Goal: Information Seeking & Learning: Find specific fact

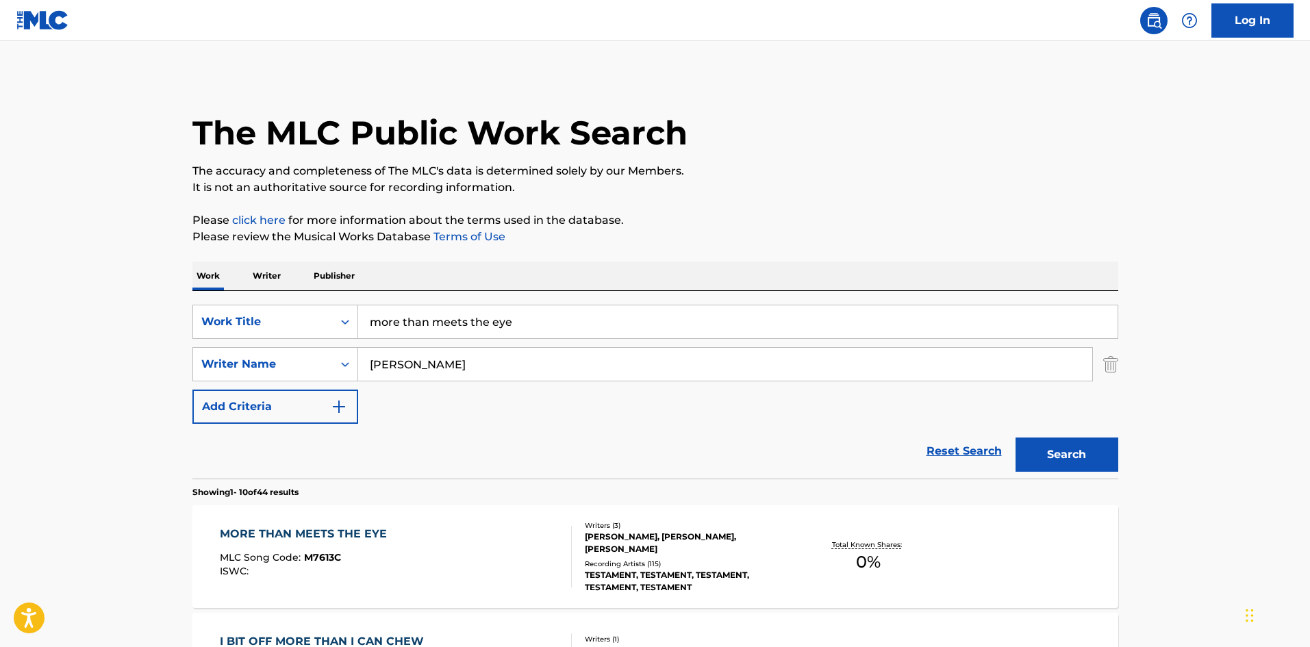
click at [347, 532] on div "MORE THAN MEETS THE EYE" at bounding box center [307, 534] width 174 height 16
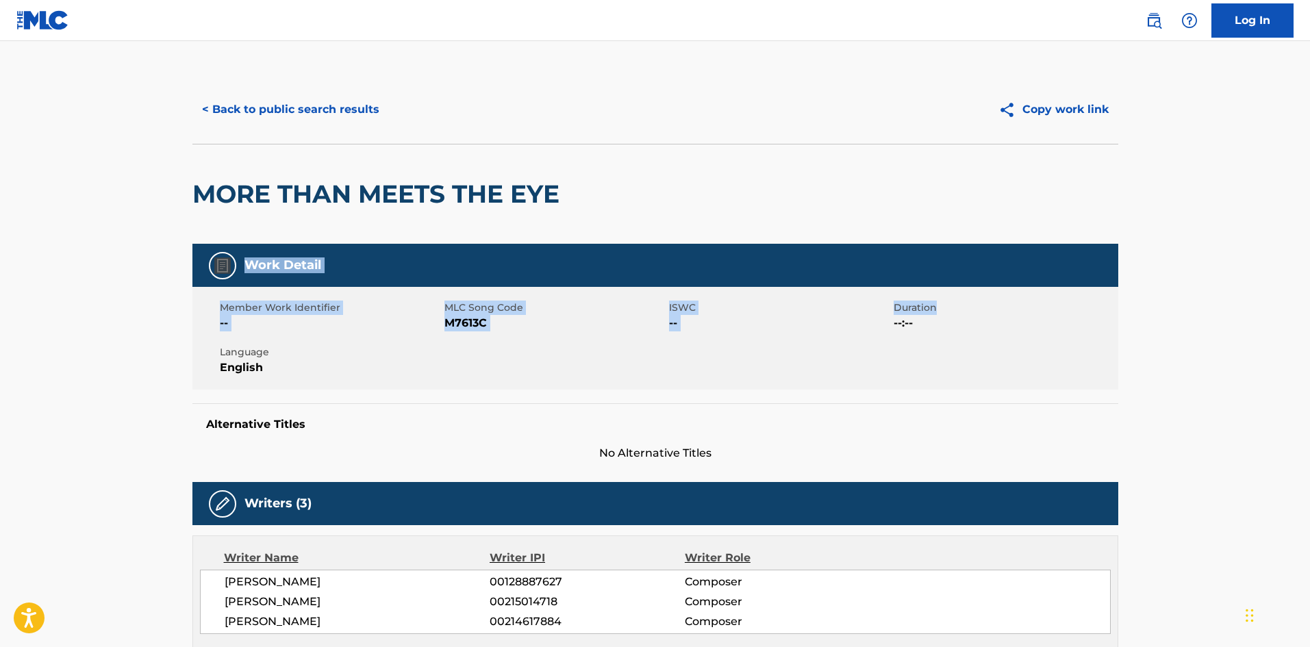
drag, startPoint x: 1307, startPoint y: 187, endPoint x: 1294, endPoint y: 292, distance: 105.6
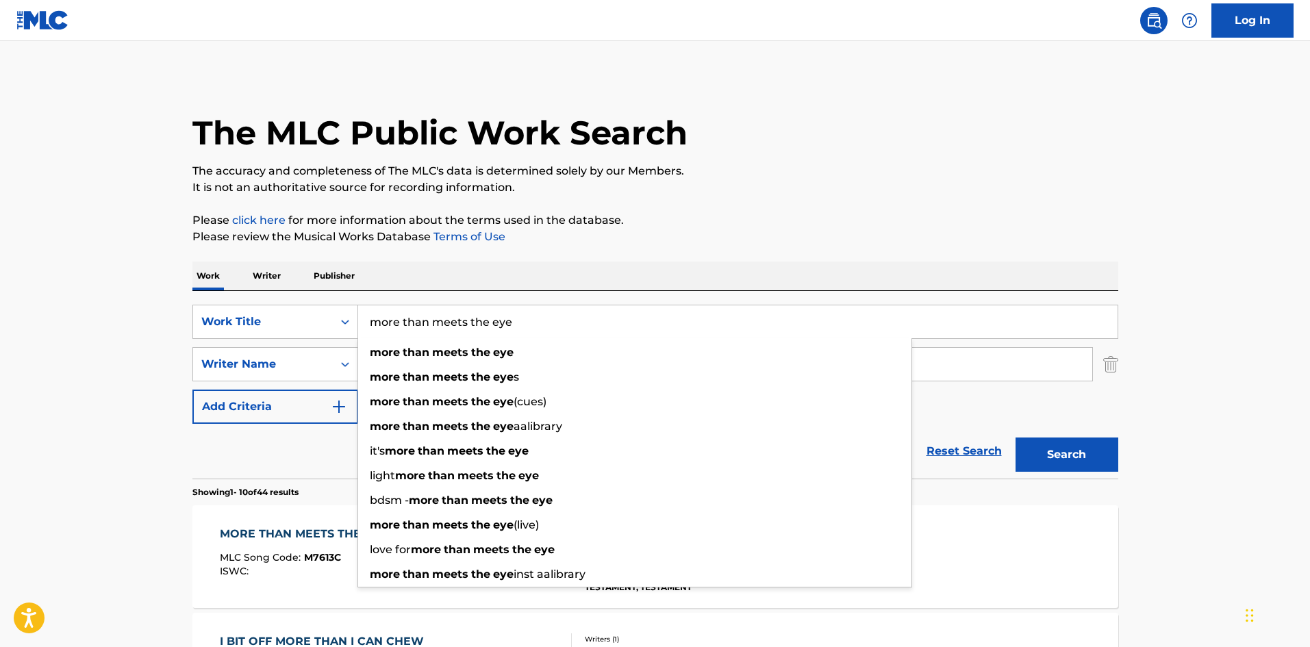
drag, startPoint x: 526, startPoint y: 325, endPoint x: 358, endPoint y: 289, distance: 172.4
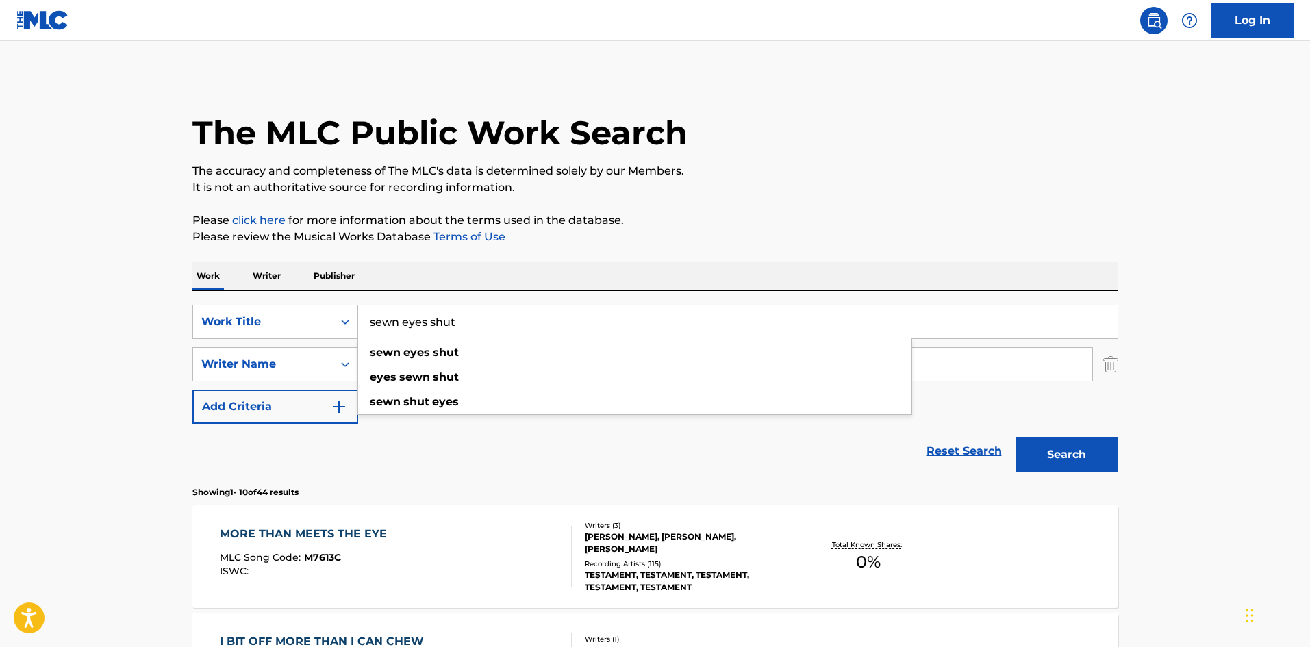
type input "sewn eyes shut"
click at [1016, 438] on button "Search" at bounding box center [1067, 455] width 103 height 34
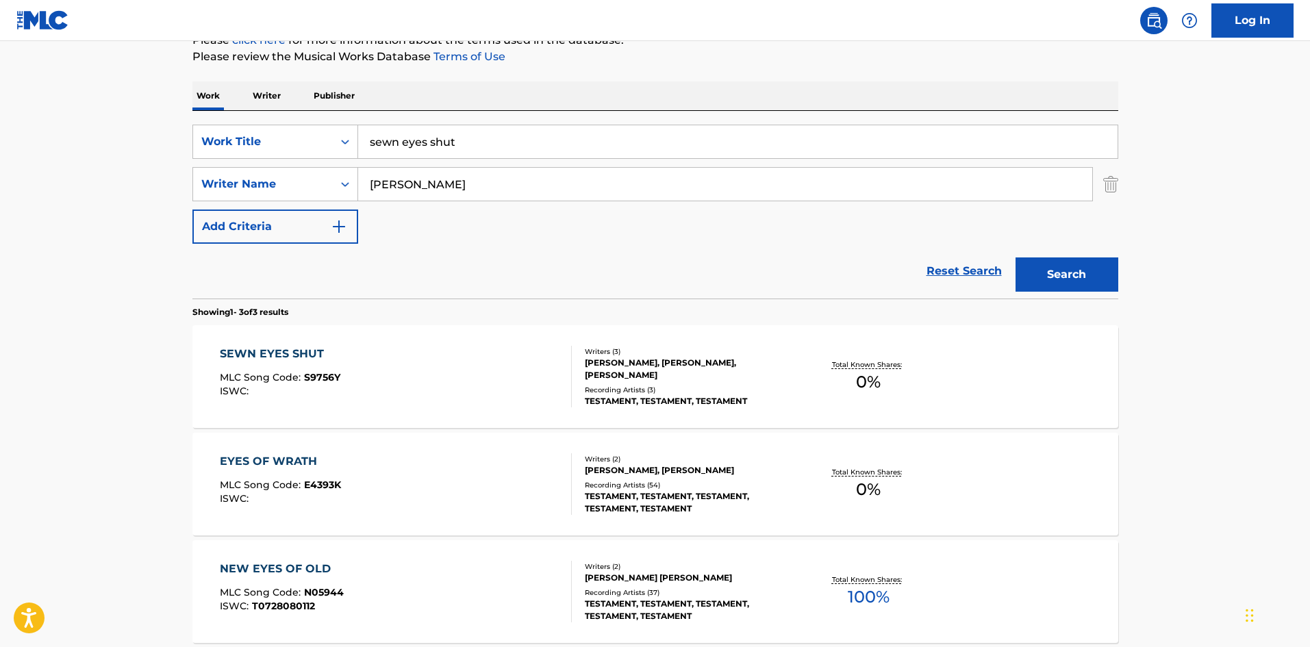
scroll to position [186, 0]
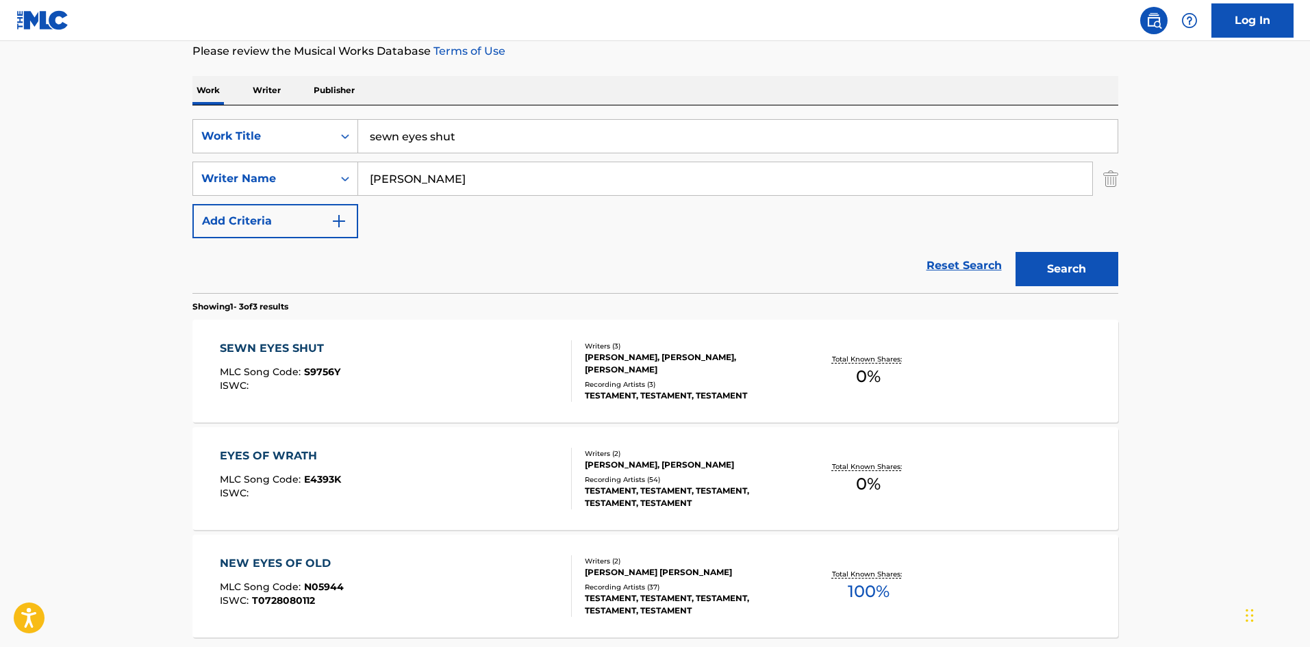
click at [274, 349] on div "SEWN EYES SHUT" at bounding box center [280, 348] width 121 height 16
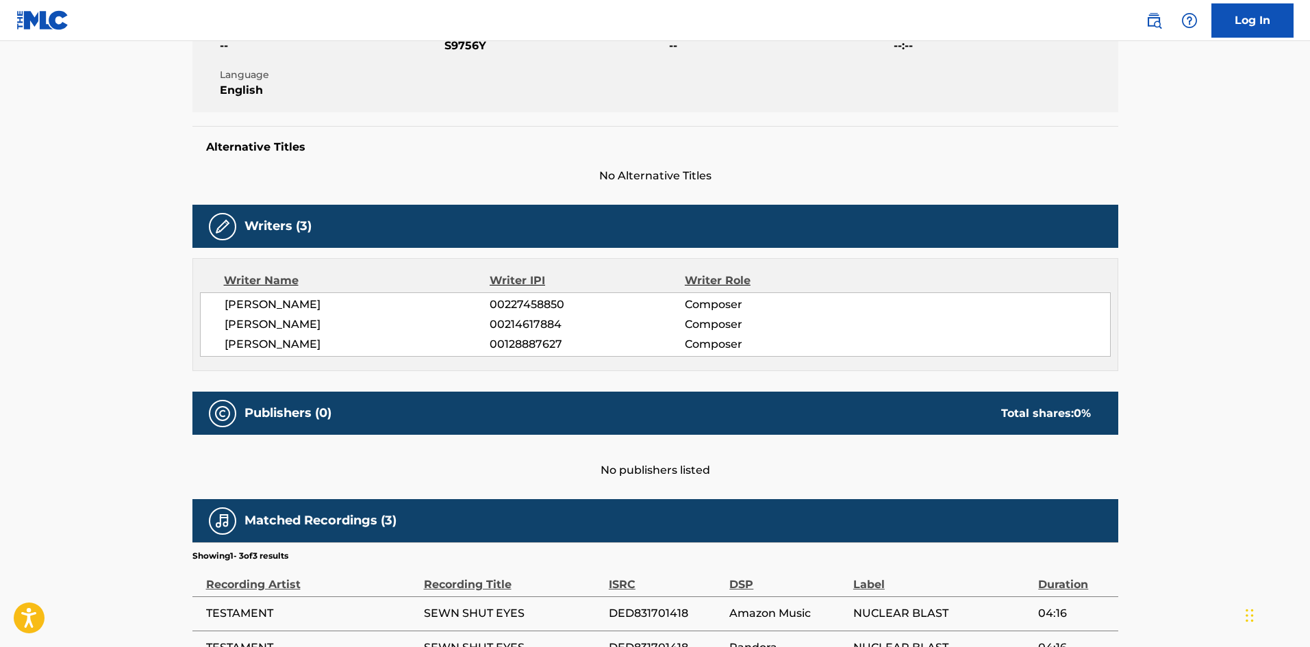
scroll to position [314, 0]
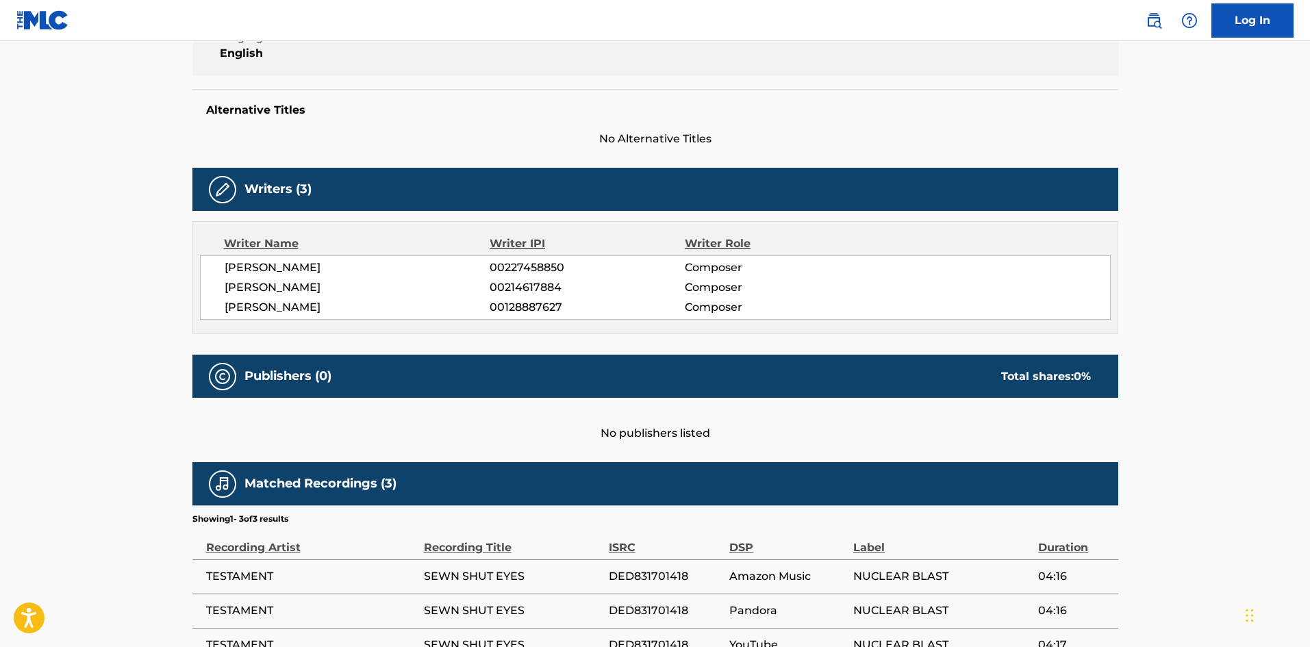
scroll to position [186, 0]
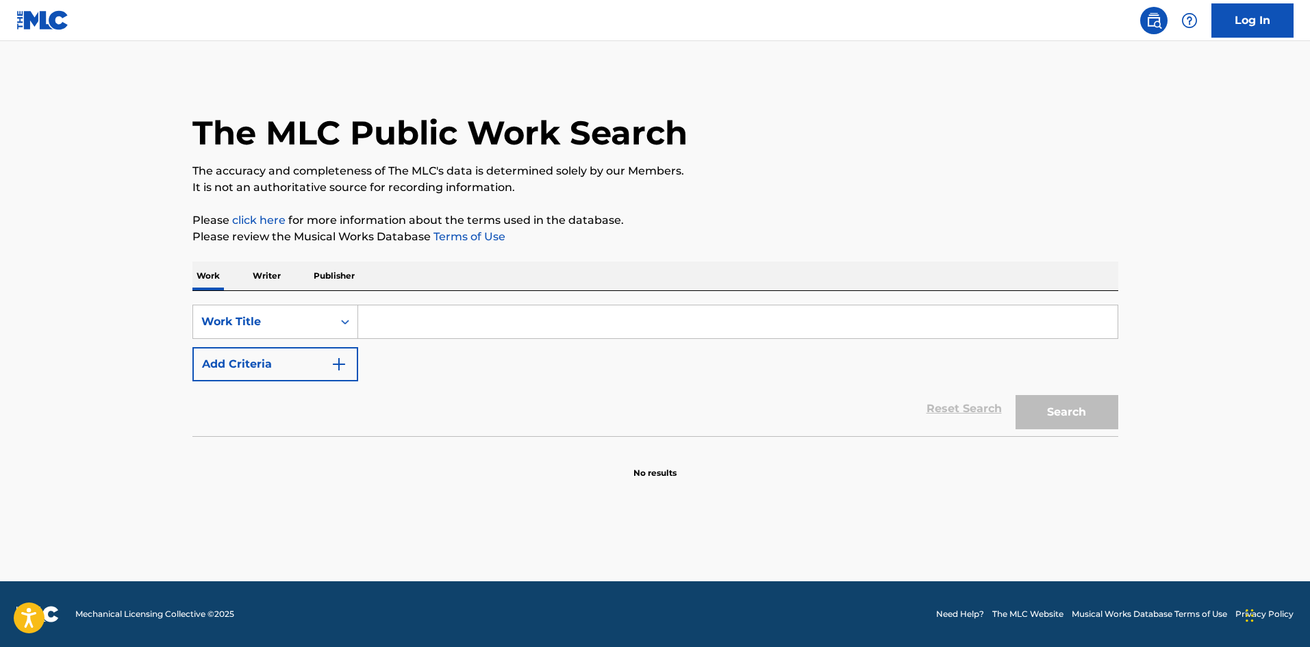
click at [429, 326] on input "Search Form" at bounding box center [738, 322] width 760 height 33
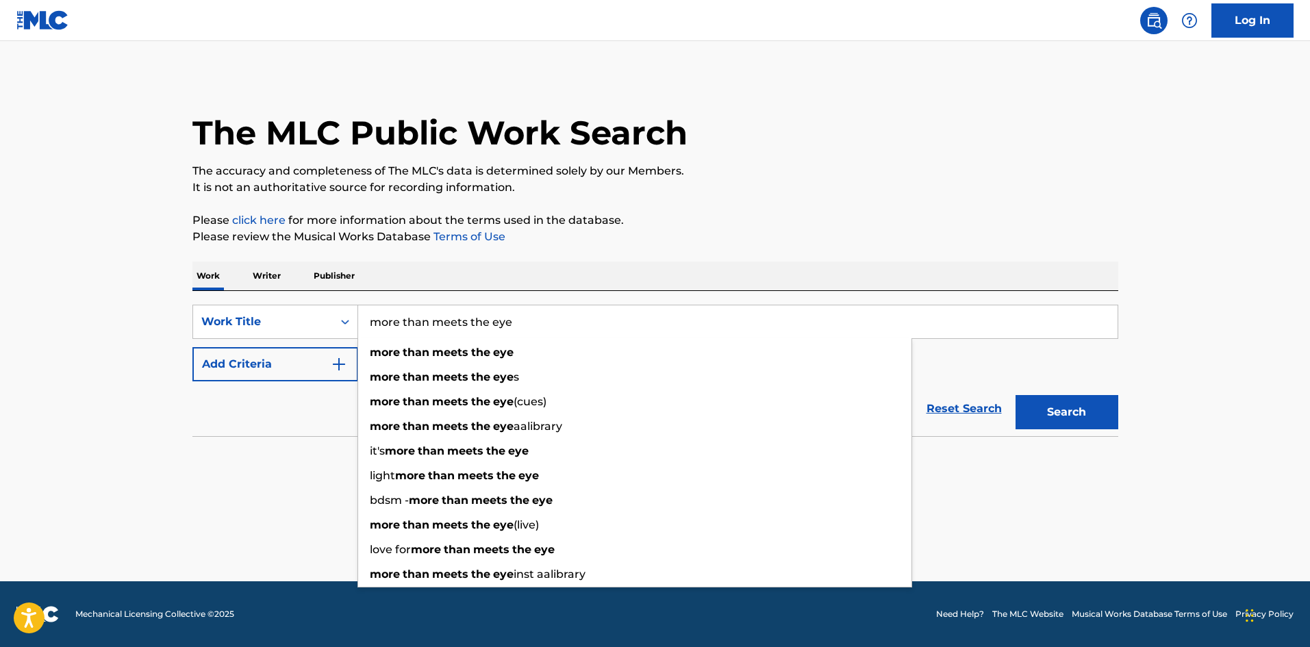
type input "more than meets the eye"
click at [240, 420] on div "Reset Search Search" at bounding box center [655, 409] width 926 height 55
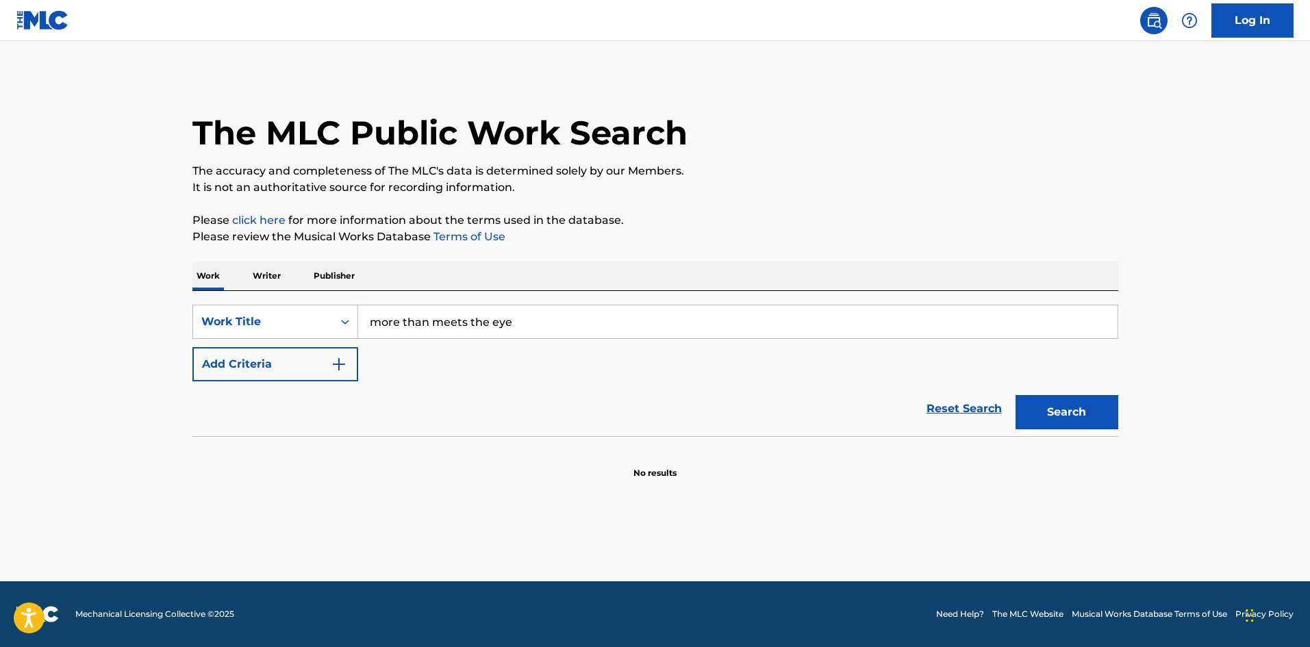
click at [347, 366] on button "Add Criteria" at bounding box center [275, 364] width 166 height 34
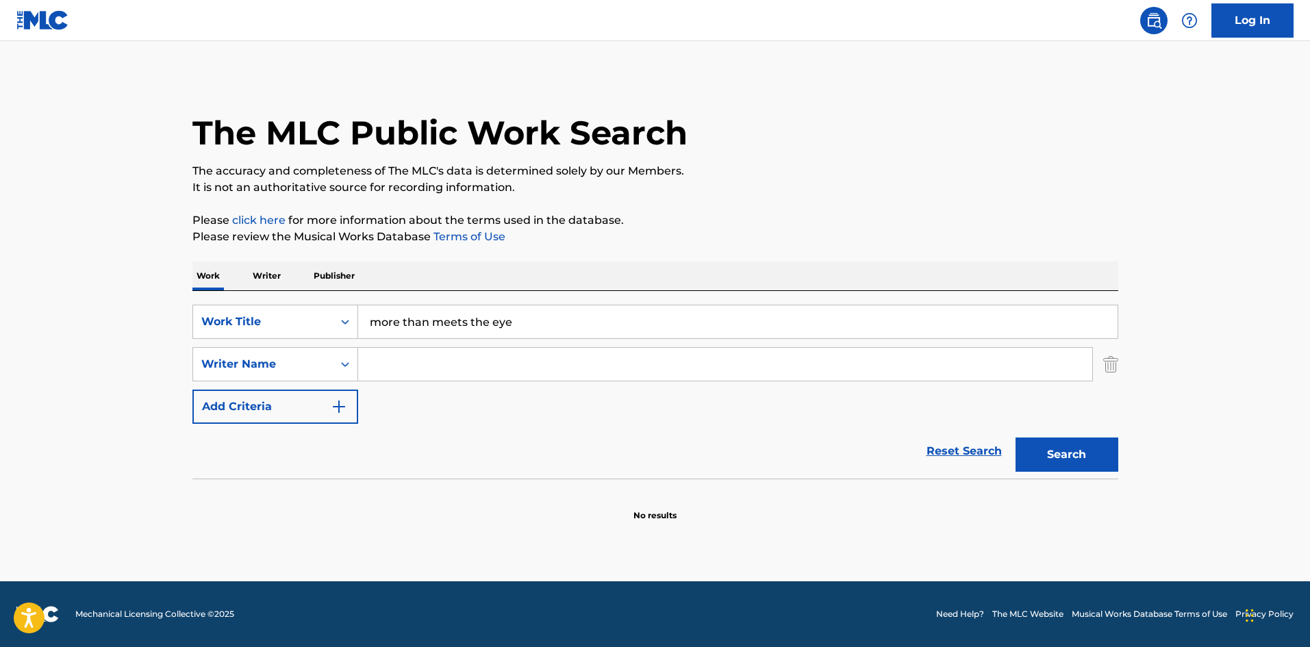
click at [428, 371] on input "Search Form" at bounding box center [725, 364] width 734 height 33
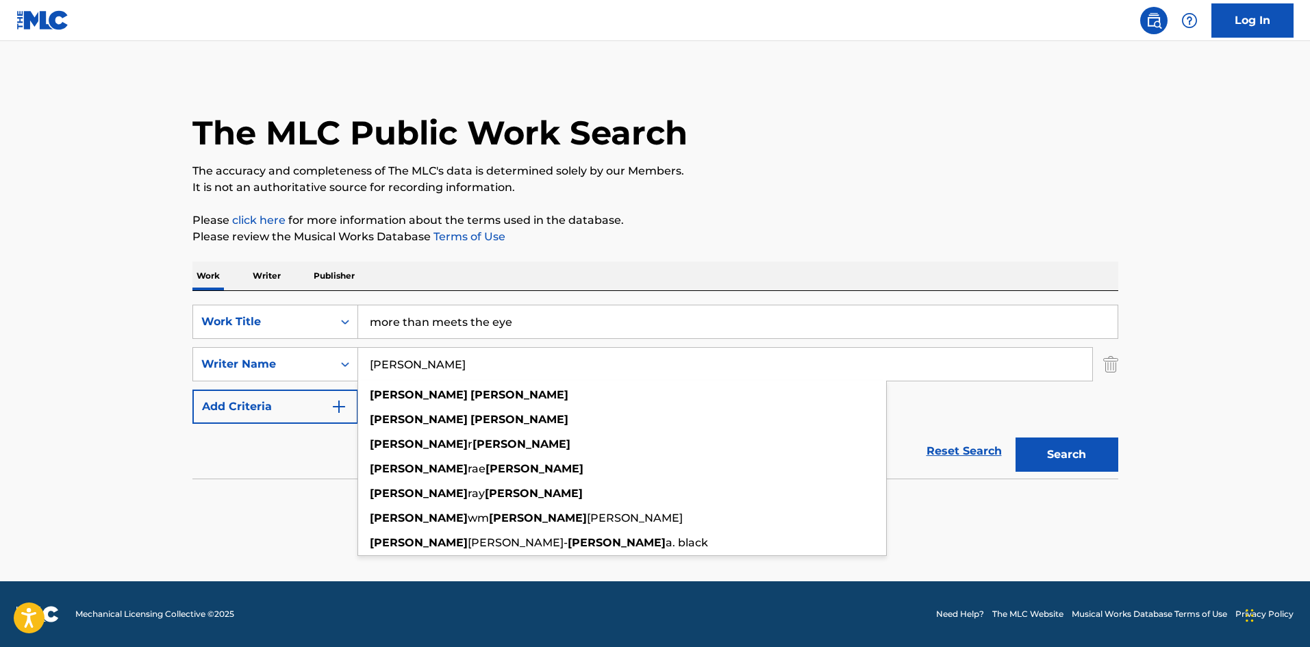
type input "[PERSON_NAME]"
click at [1016, 438] on button "Search" at bounding box center [1067, 455] width 103 height 34
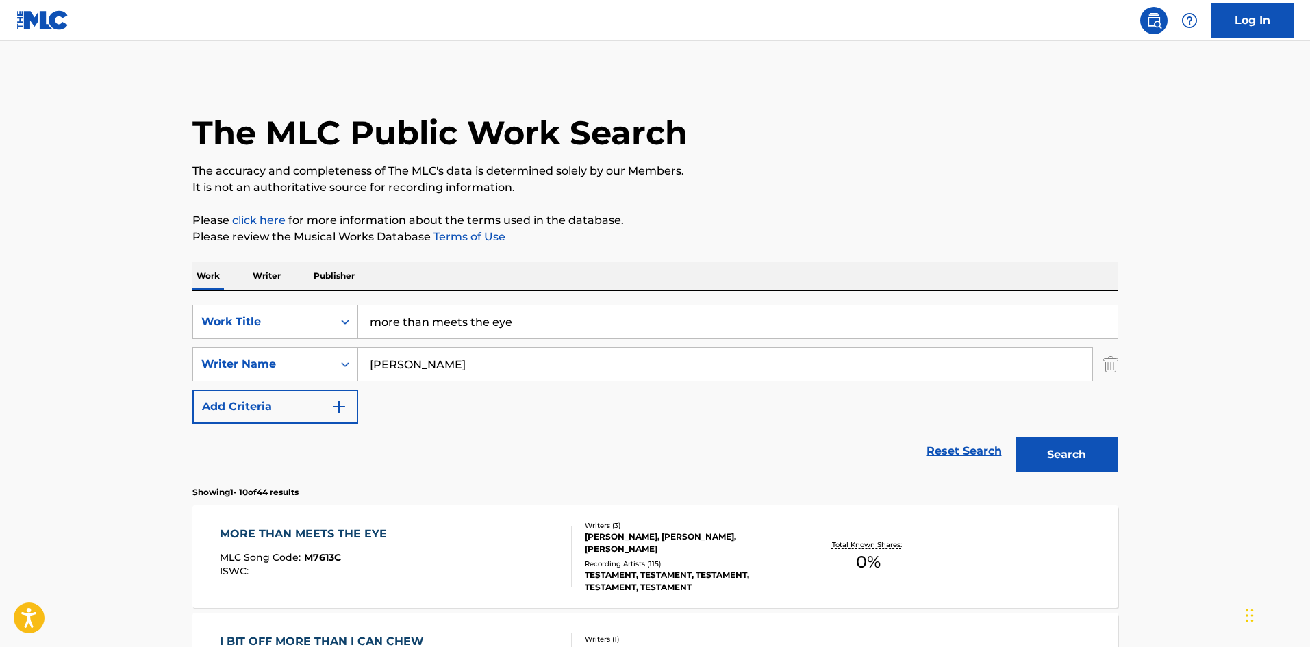
click at [382, 533] on div "MORE THAN MEETS THE EYE" at bounding box center [307, 534] width 174 height 16
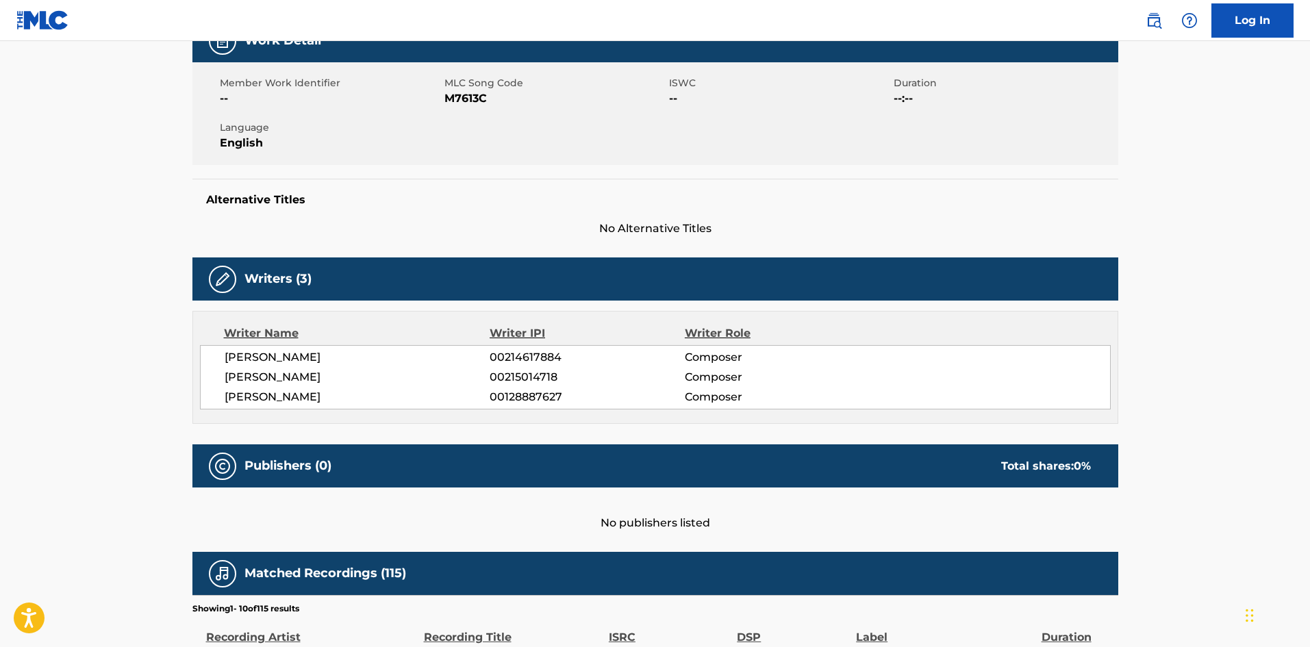
scroll to position [221, 0]
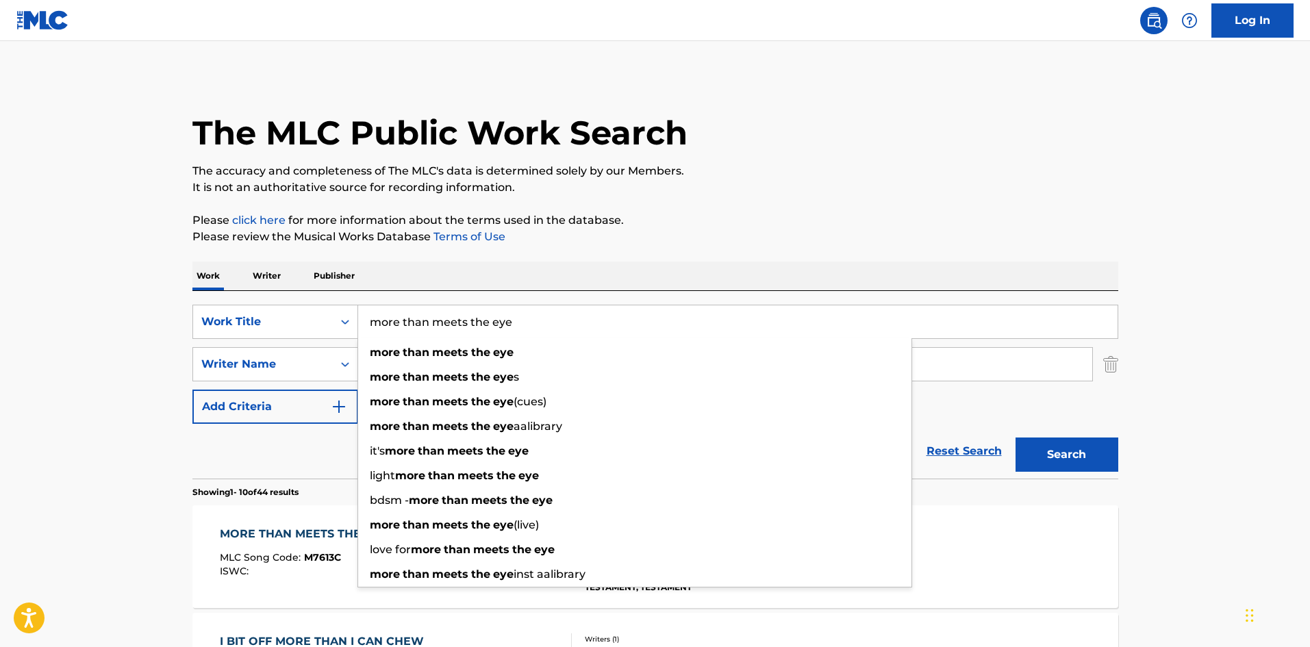
drag, startPoint x: 516, startPoint y: 318, endPoint x: 364, endPoint y: 309, distance: 152.3
click at [364, 309] on input "more than meets the eye" at bounding box center [738, 322] width 760 height 33
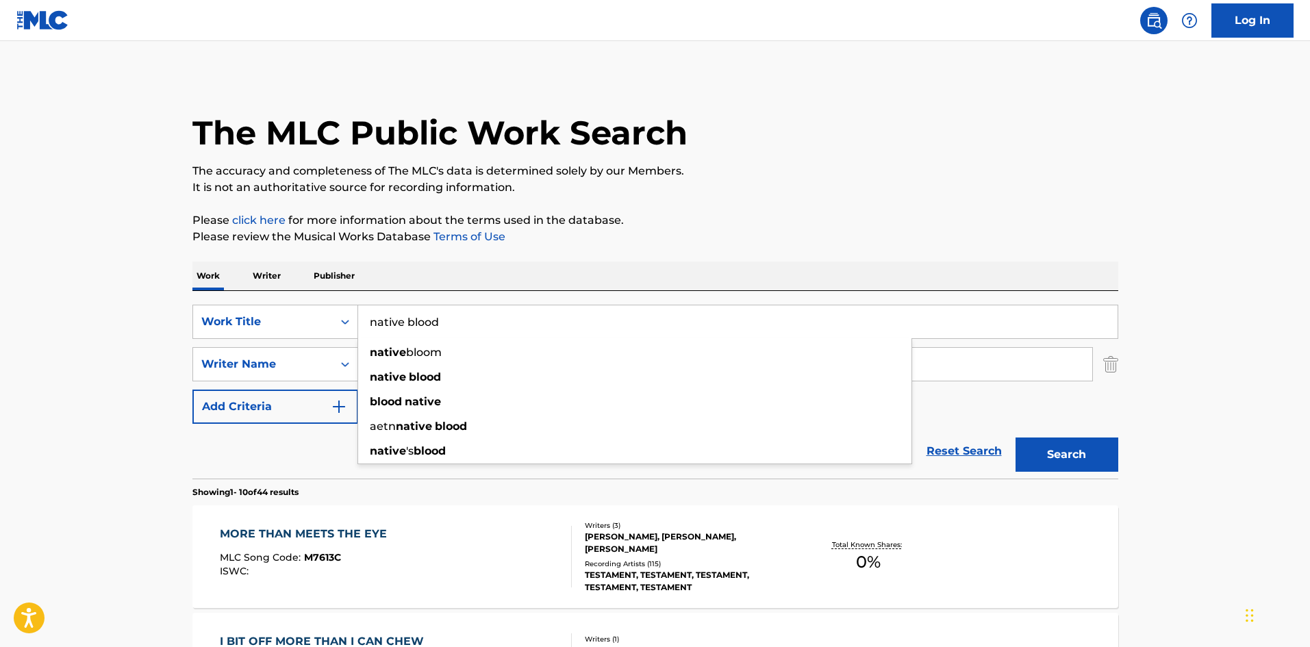
type input "native blood"
click at [1016, 438] on button "Search" at bounding box center [1067, 455] width 103 height 34
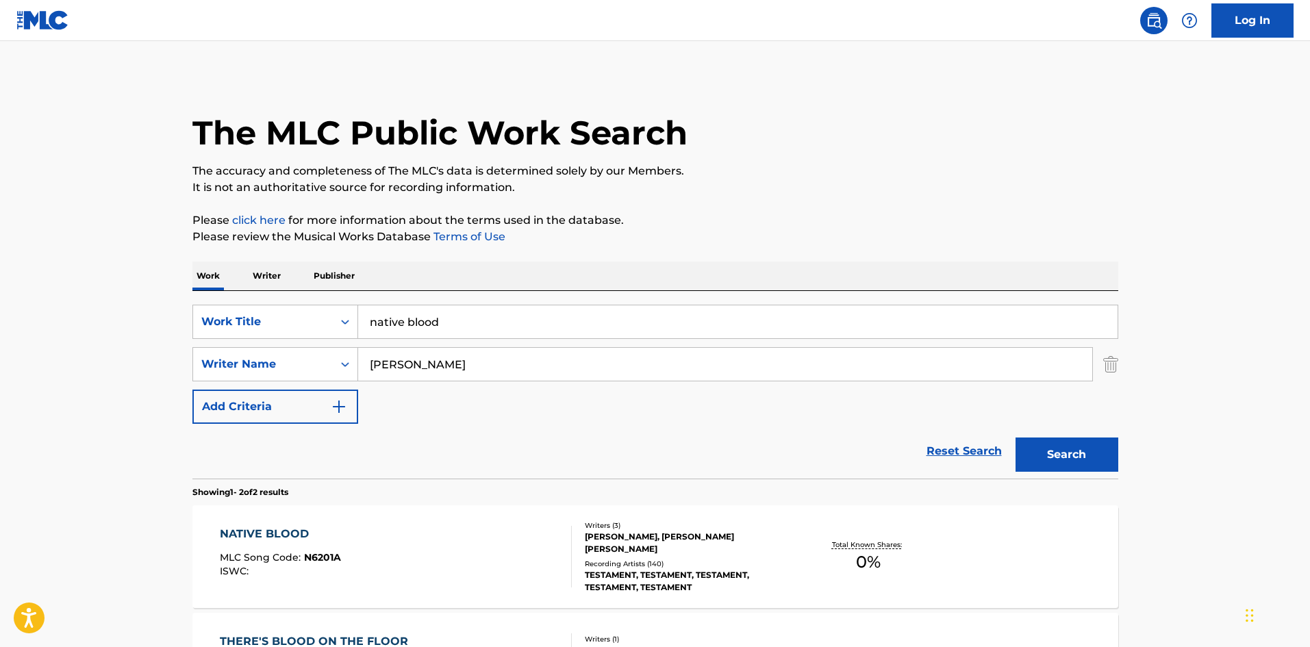
click at [499, 471] on div "Reset Search Search" at bounding box center [655, 451] width 926 height 55
click at [279, 536] on div "NATIVE BLOOD" at bounding box center [280, 534] width 121 height 16
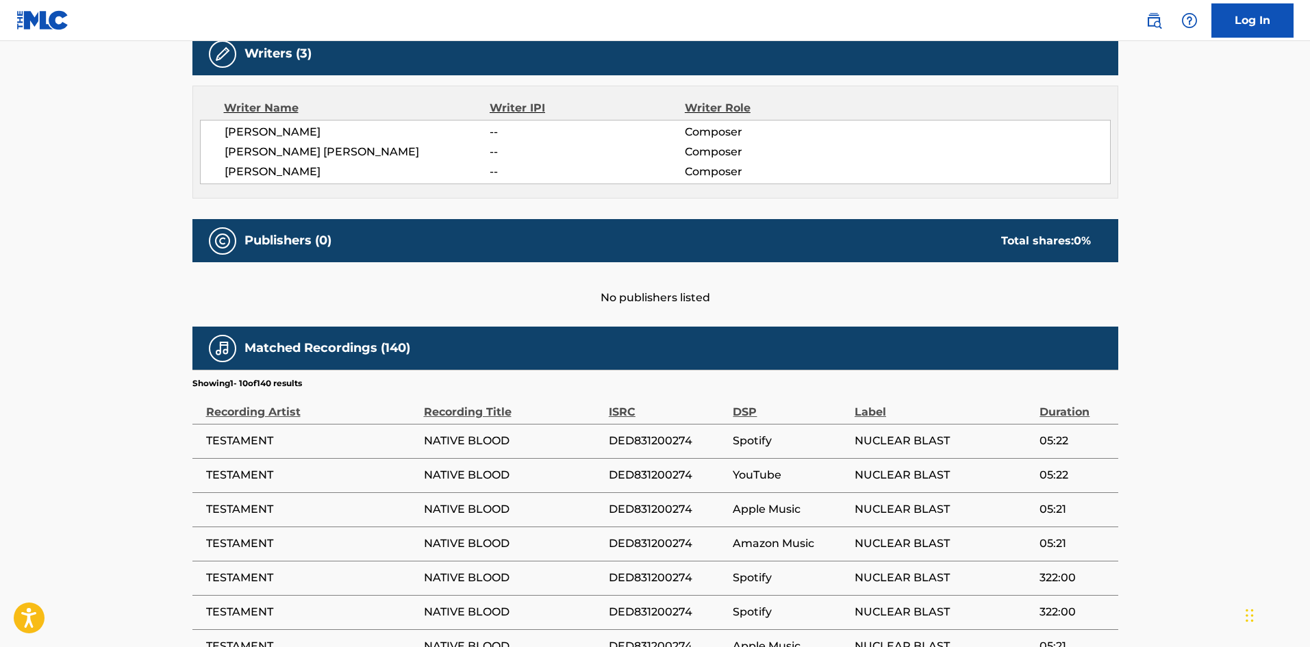
scroll to position [467, 0]
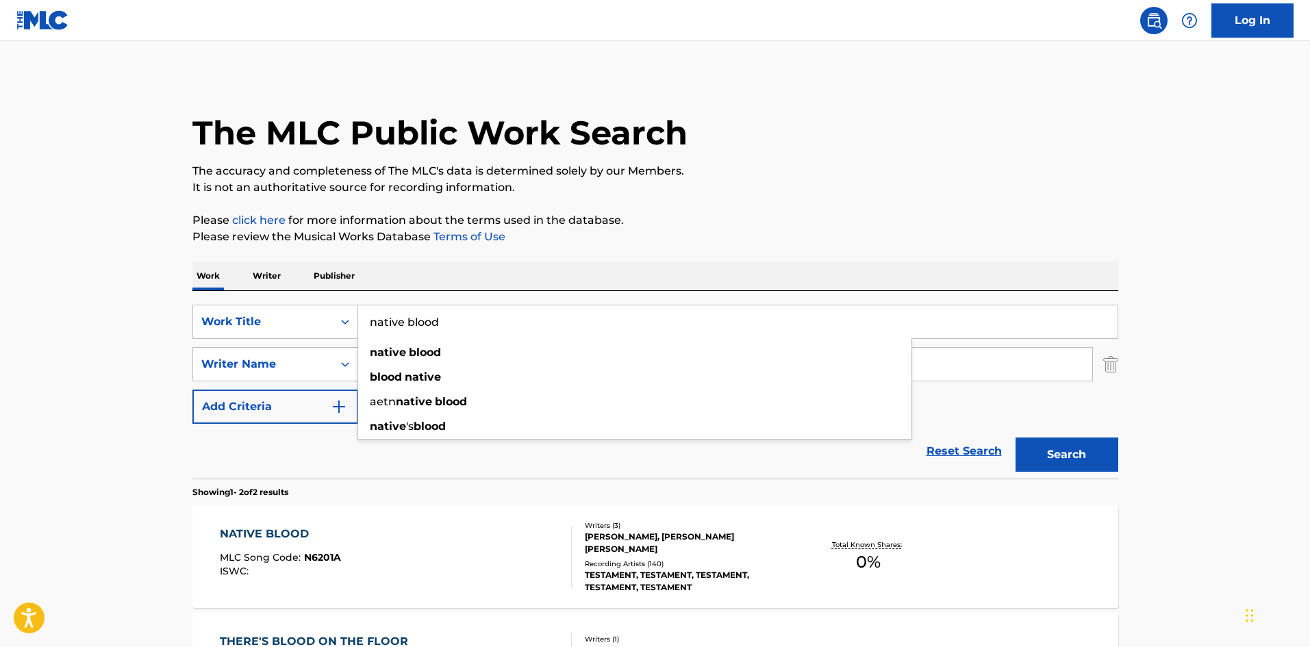
drag, startPoint x: 422, startPoint y: 316, endPoint x: 325, endPoint y: 296, distance: 98.7
click at [325, 296] on div "SearchWithCriteria0665368c-5258-4b73-ba80-201b44dac8aa Work Title native blood …" at bounding box center [655, 385] width 926 height 188
type input "eyes of wrath"
click at [1016, 438] on button "Search" at bounding box center [1067, 455] width 103 height 34
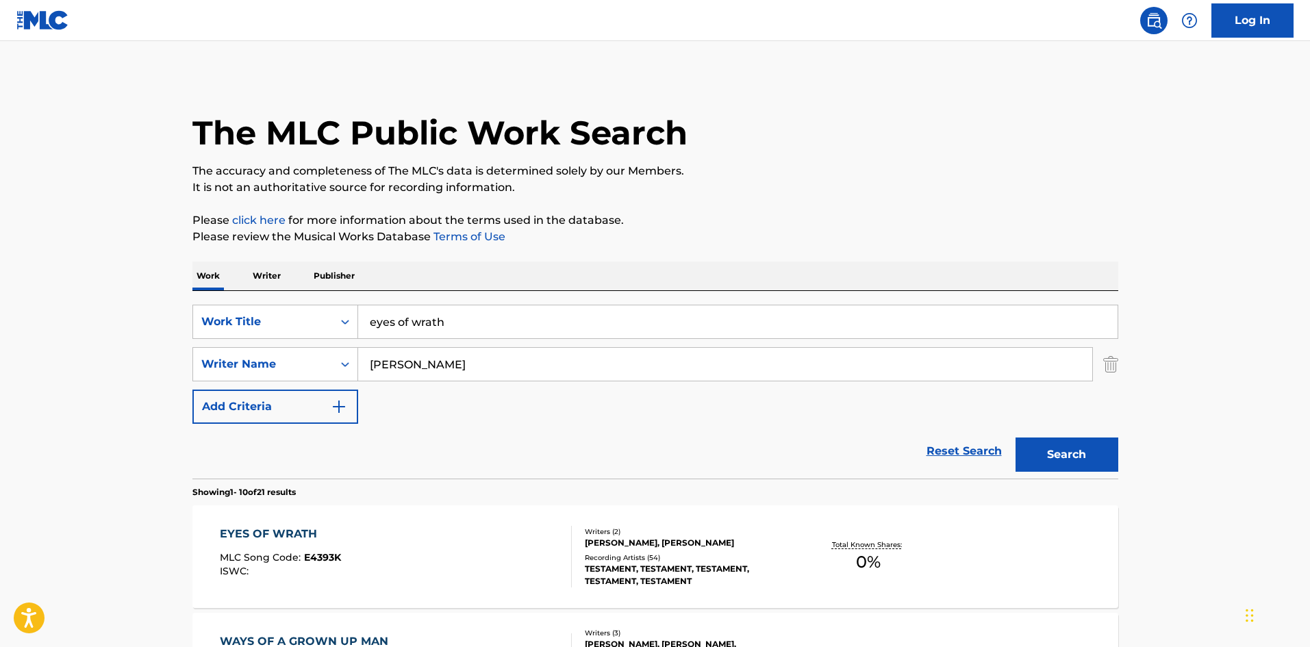
click at [296, 532] on div "EYES OF WRATH" at bounding box center [280, 534] width 121 height 16
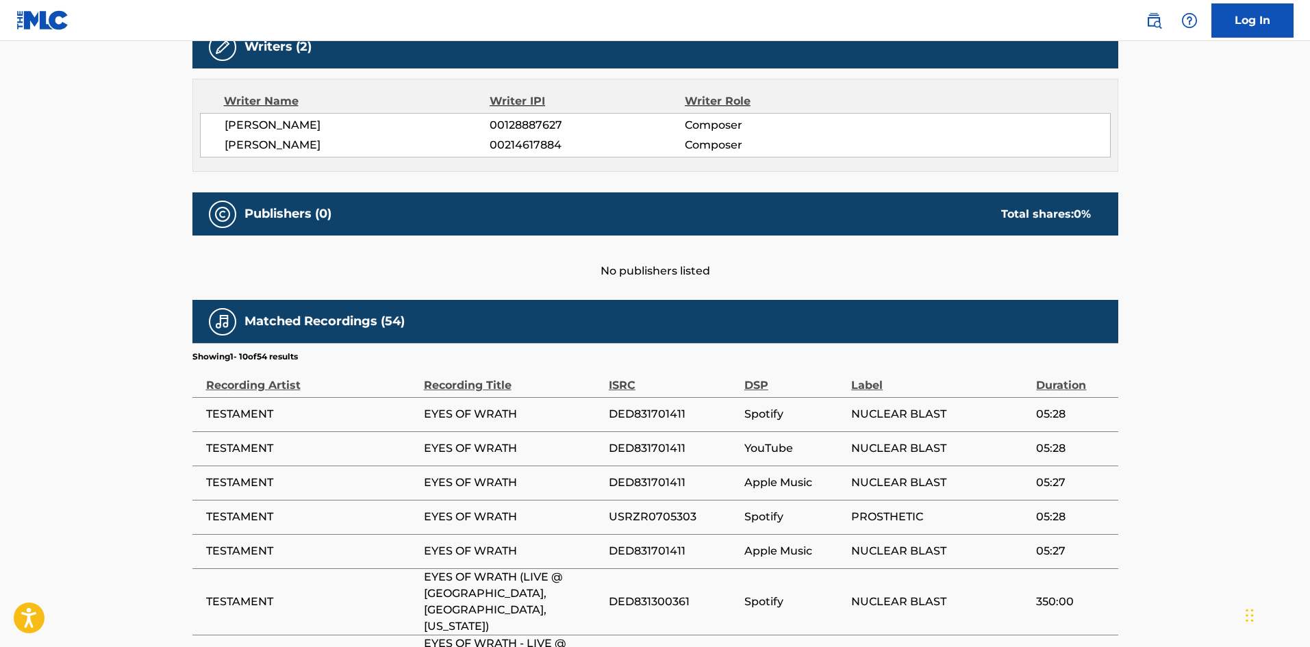
scroll to position [477, 0]
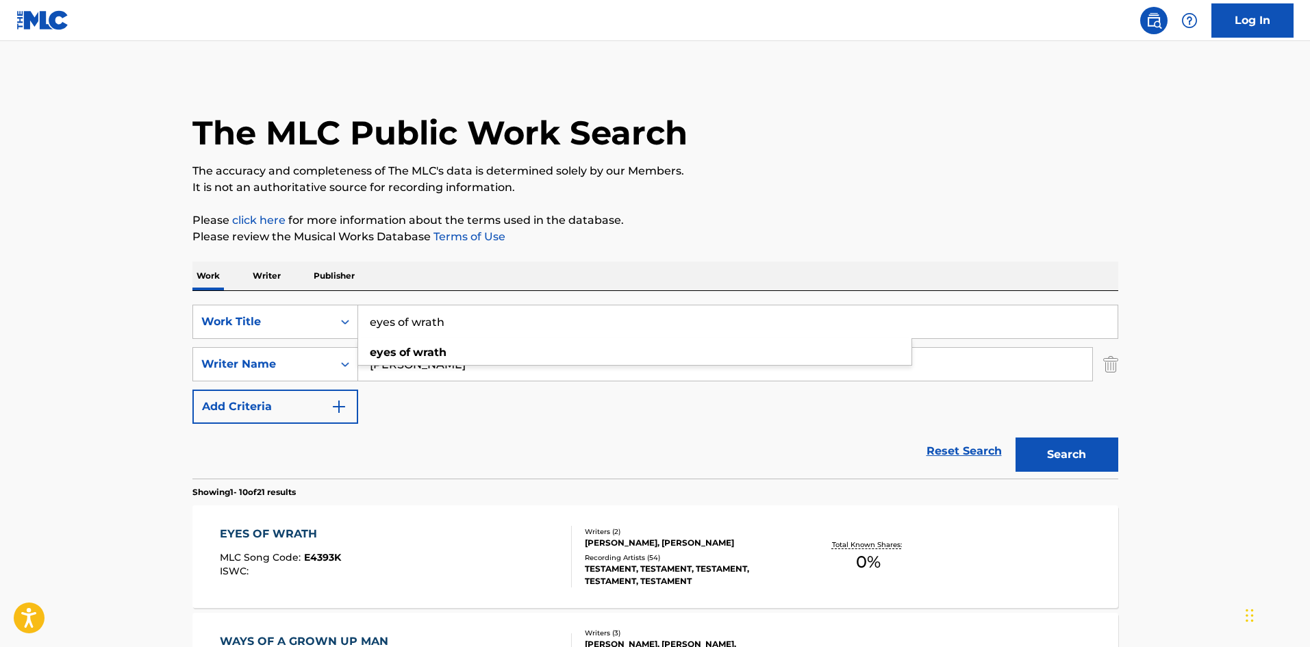
drag, startPoint x: 443, startPoint y: 321, endPoint x: 363, endPoint y: 306, distance: 81.7
click at [364, 308] on input "eyes of wrath" at bounding box center [738, 322] width 760 height 33
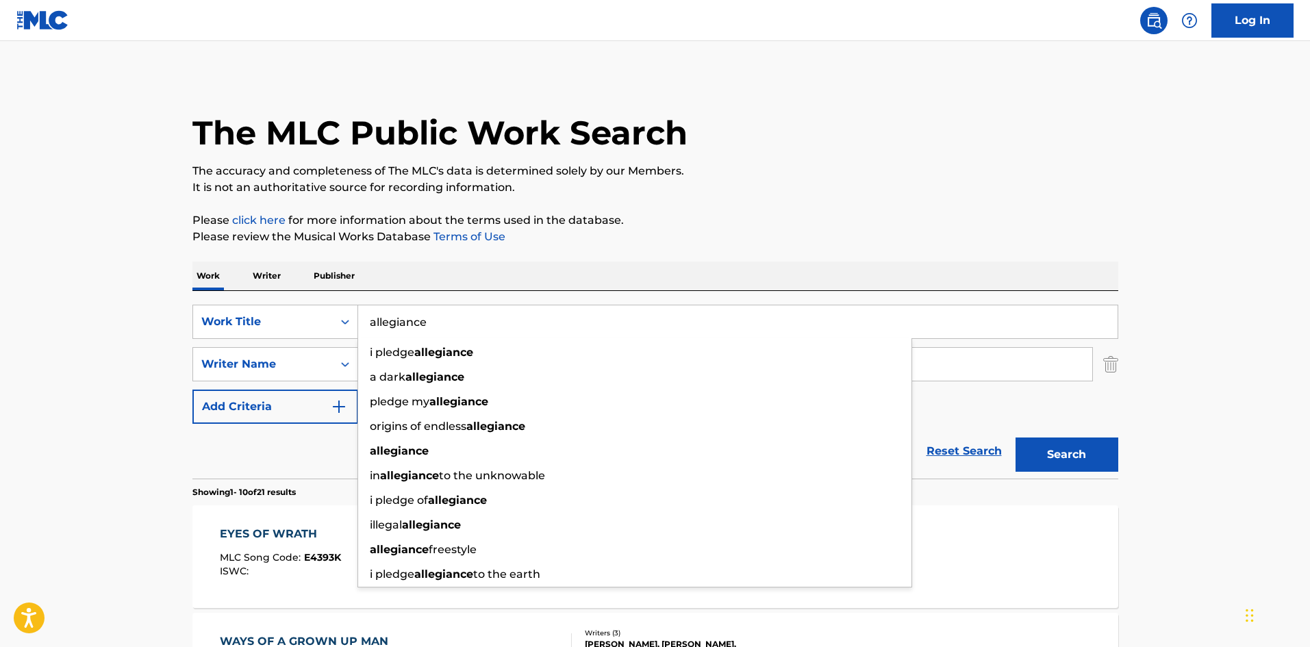
type input "allegiance"
click at [1016, 438] on button "Search" at bounding box center [1067, 455] width 103 height 34
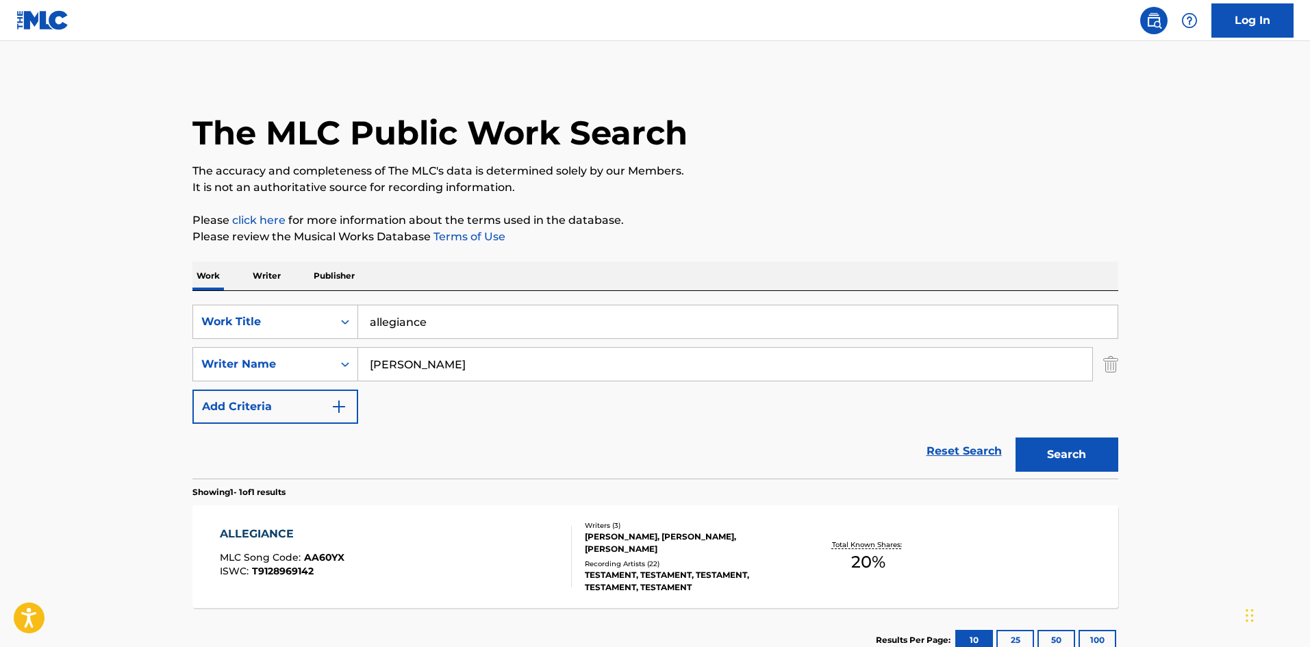
click at [406, 623] on section "Results Per Page: 10 25 50 100" at bounding box center [655, 640] width 926 height 64
click at [258, 529] on div "ALLEGIANCE" at bounding box center [282, 534] width 125 height 16
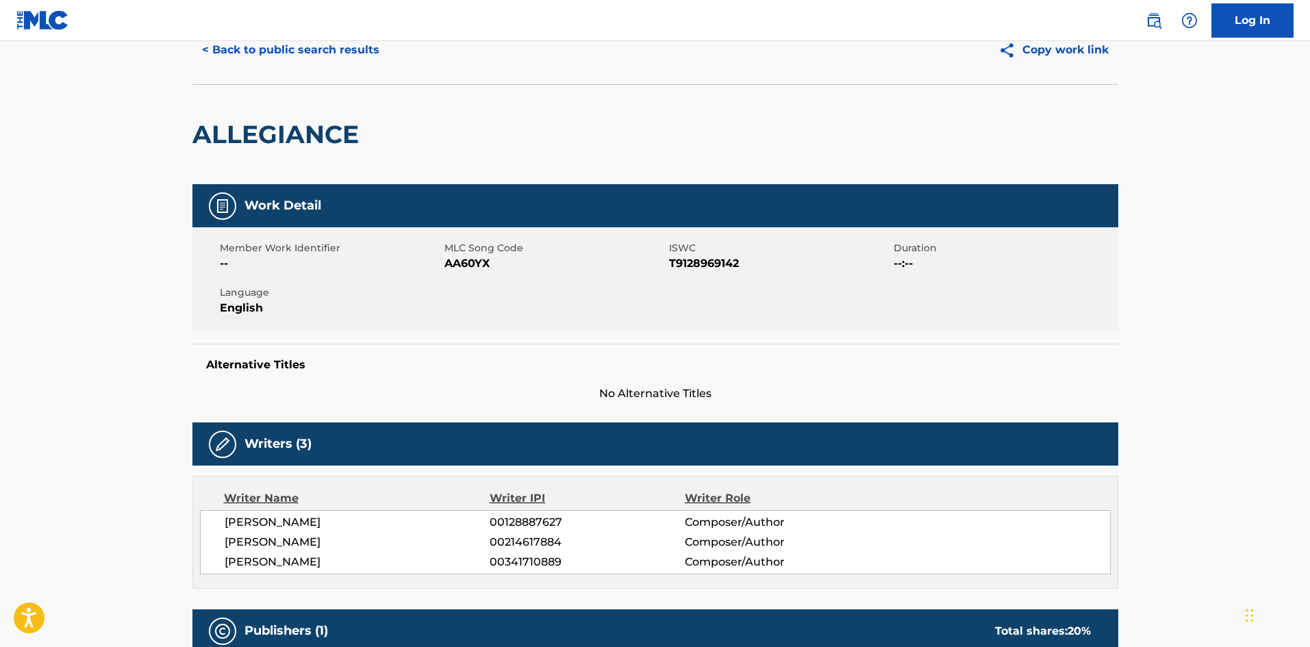
scroll to position [56, 0]
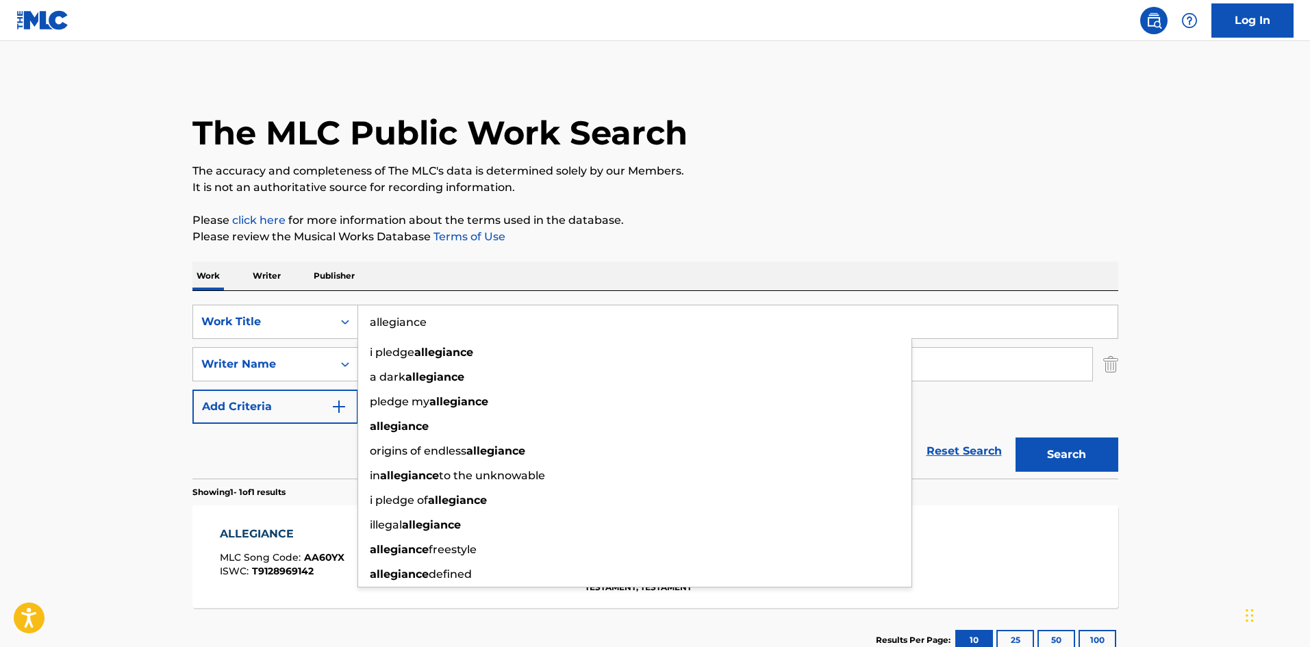
drag, startPoint x: 436, startPoint y: 318, endPoint x: 346, endPoint y: 298, distance: 91.9
click at [355, 310] on div "SearchWithCriteria0665368c-5258-4b73-ba80-201b44dac8aa Work Title allegiance i …" at bounding box center [655, 322] width 926 height 34
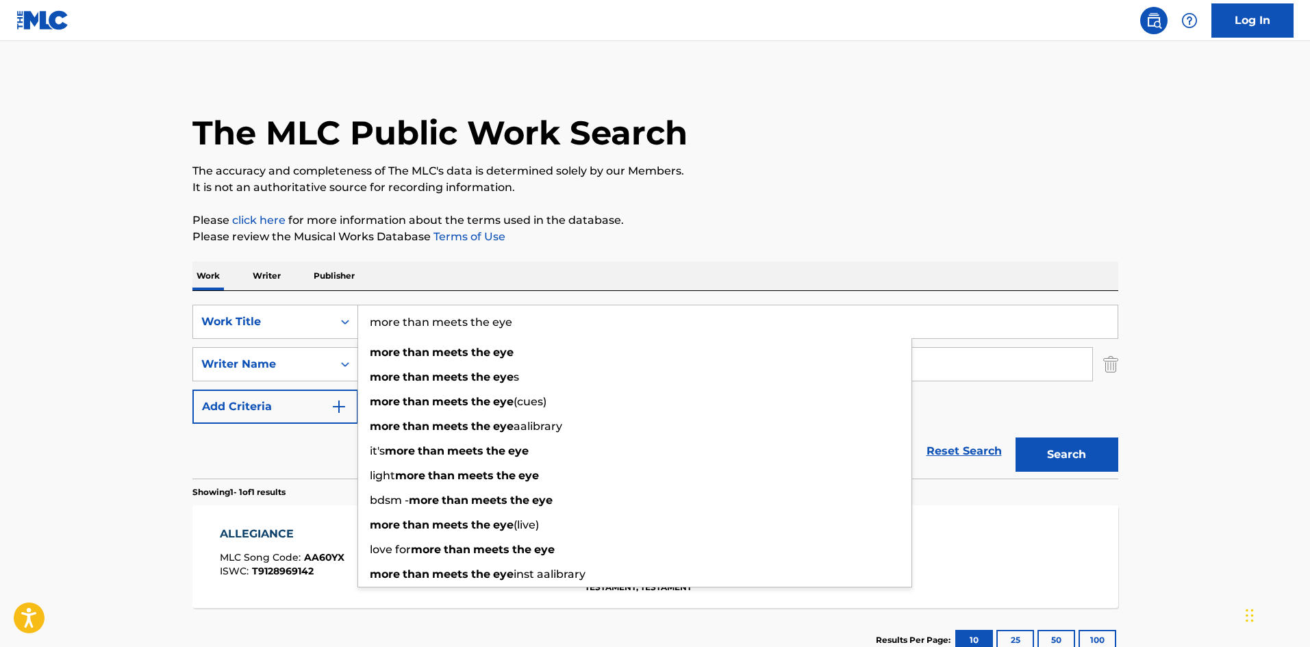
type input "more than meets the eye"
click at [1016, 438] on button "Search" at bounding box center [1067, 455] width 103 height 34
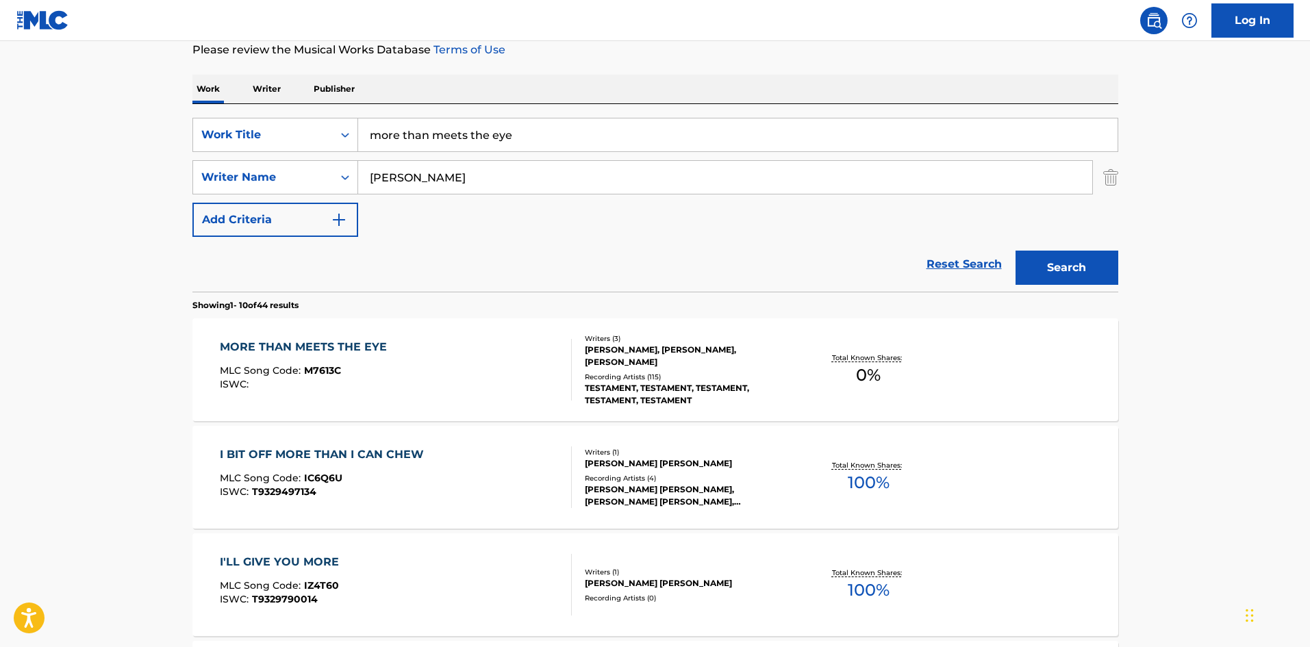
scroll to position [190, 0]
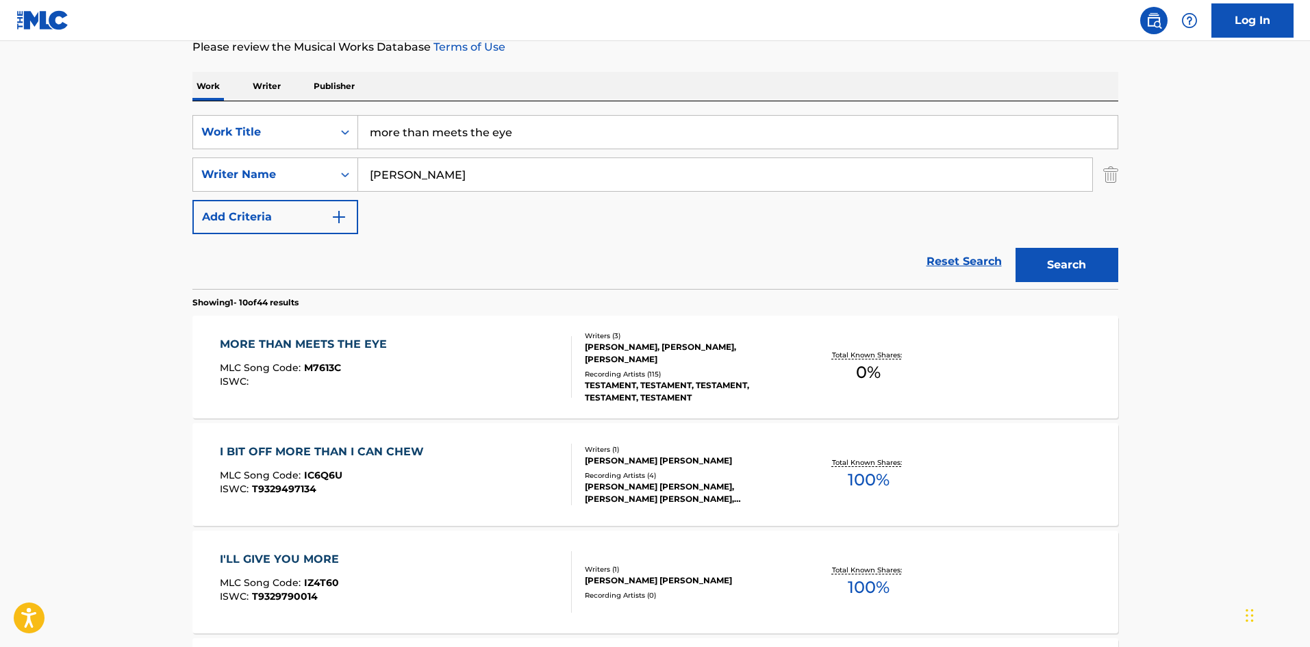
click at [357, 342] on div "MORE THAN MEETS THE EYE" at bounding box center [307, 344] width 174 height 16
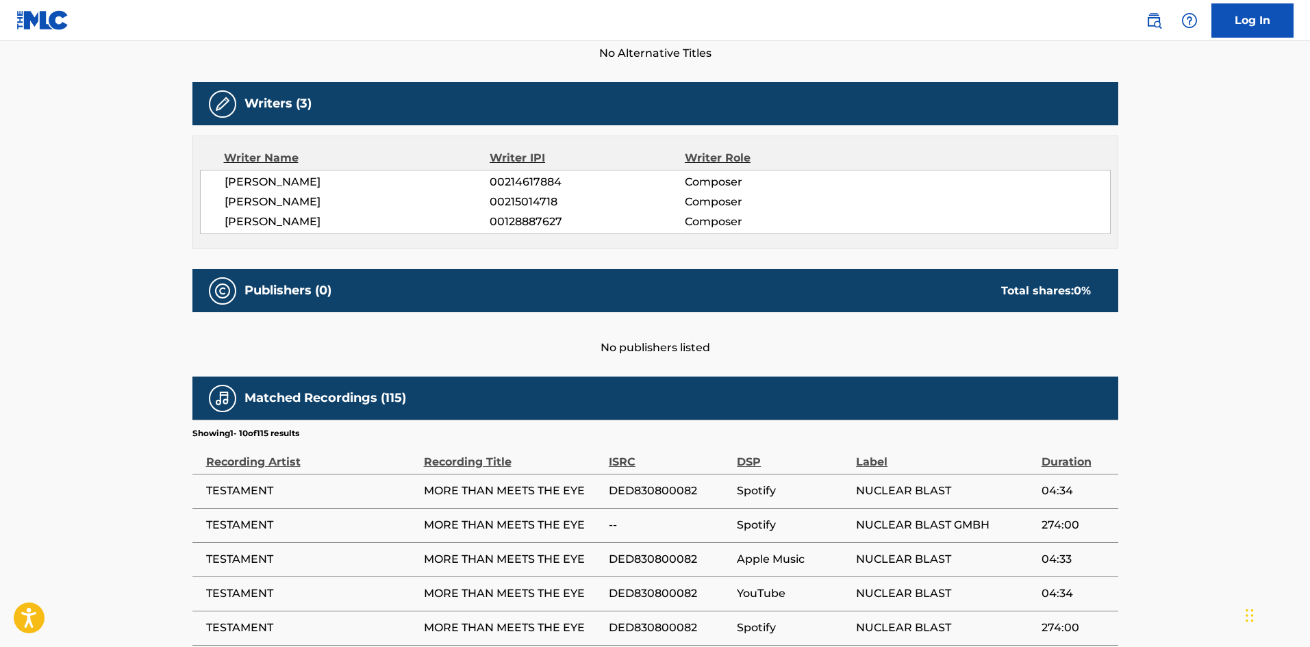
scroll to position [423, 0]
